Goal: Task Accomplishment & Management: Manage account settings

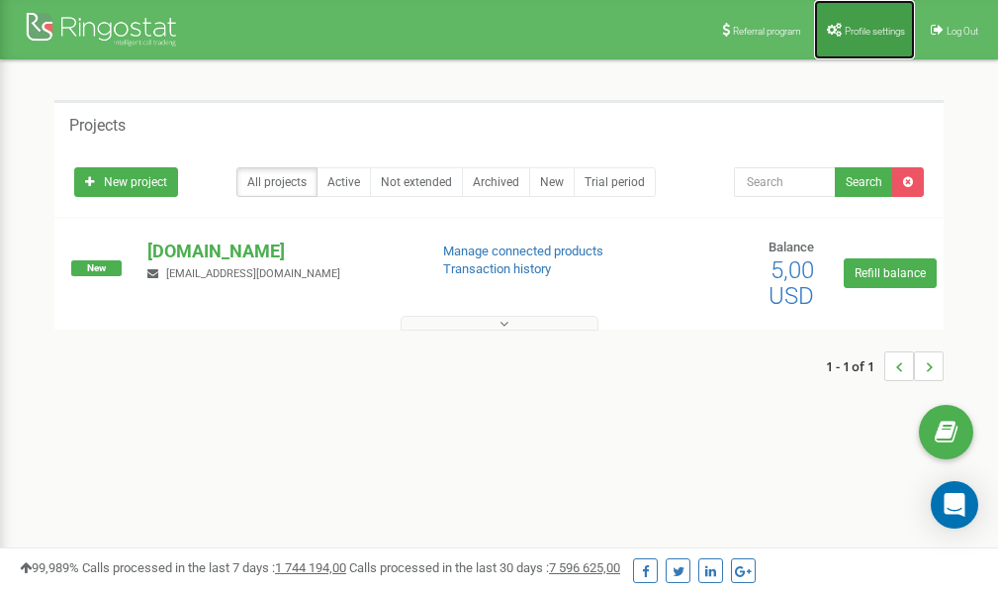
click at [856, 29] on span "Profile settings" at bounding box center [875, 31] width 60 height 11
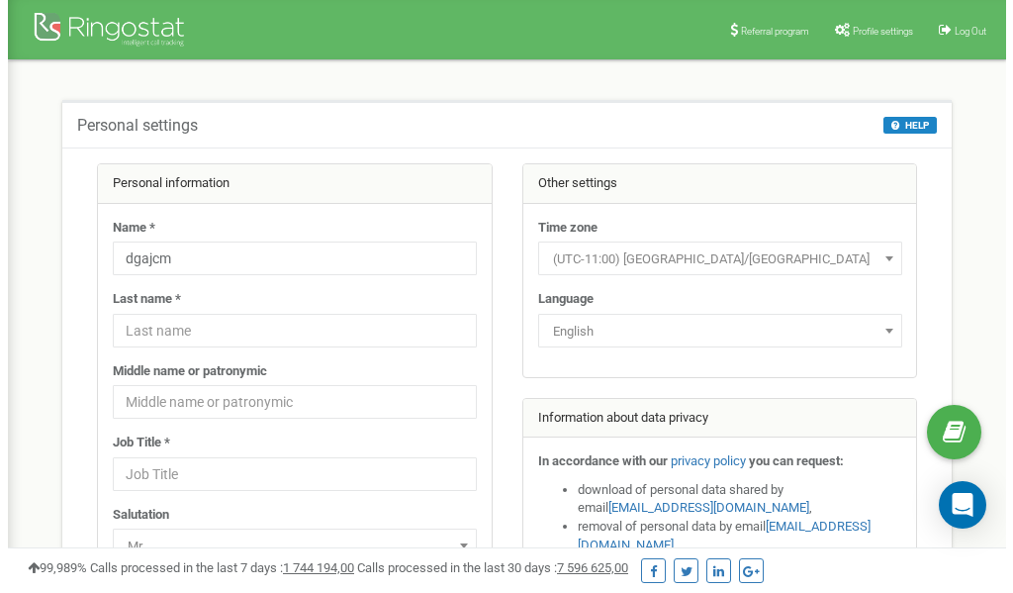
scroll to position [99, 0]
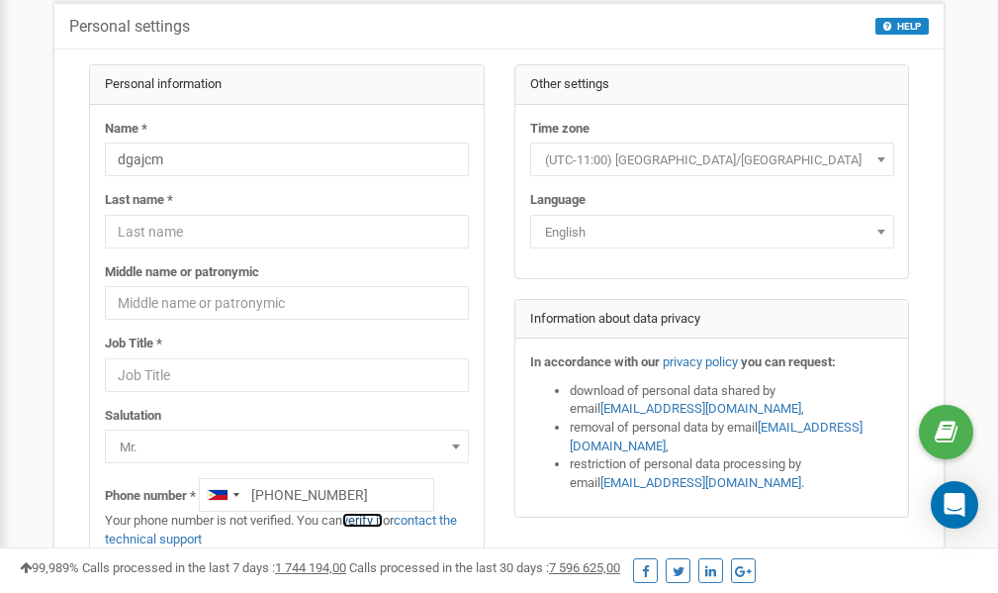
click at [373, 521] on link "verify it" at bounding box center [362, 520] width 41 height 15
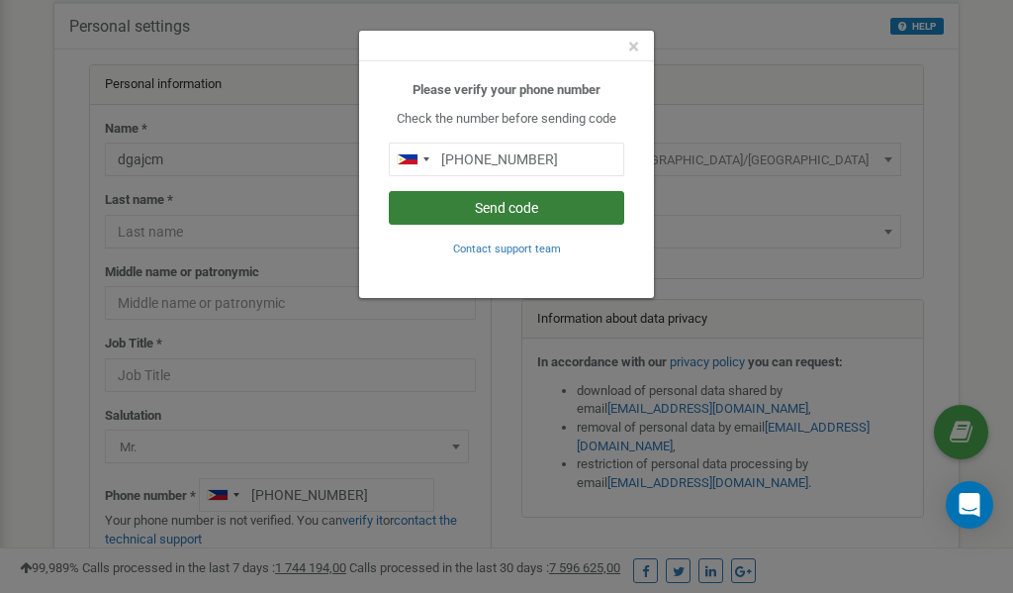
click at [496, 211] on button "Send code" at bounding box center [507, 208] width 236 height 34
